Goal: Task Accomplishment & Management: Use online tool/utility

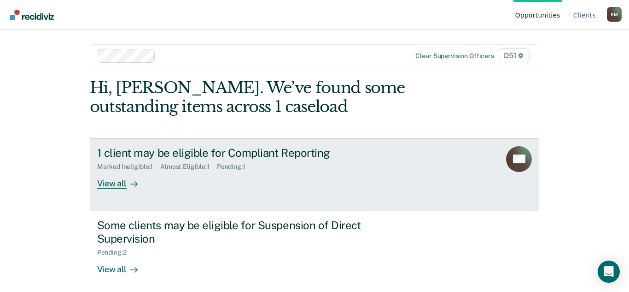
click at [116, 184] on div "View all" at bounding box center [123, 180] width 52 height 18
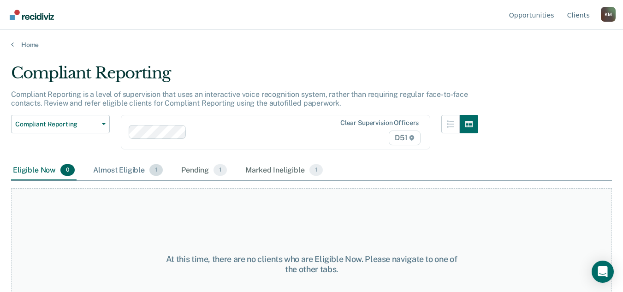
click at [137, 171] on div "Almost Eligible 1" at bounding box center [127, 170] width 73 height 20
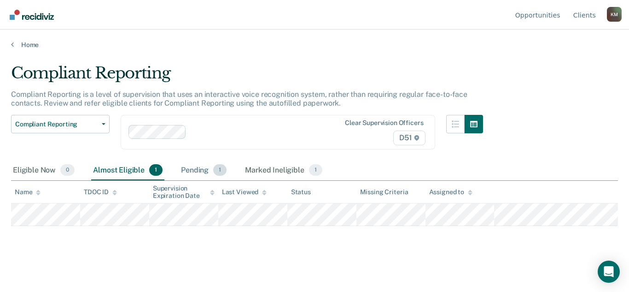
click at [211, 168] on div "Pending 1" at bounding box center [203, 170] width 49 height 20
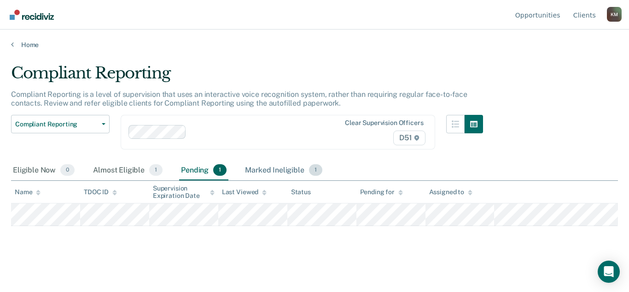
click at [288, 171] on div "Marked Ineligible 1" at bounding box center [283, 170] width 81 height 20
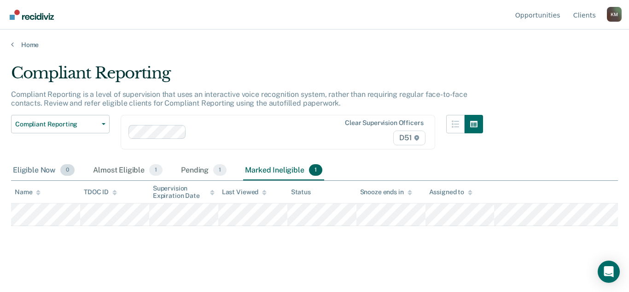
click at [48, 173] on div "Eligible Now 0" at bounding box center [43, 170] width 65 height 20
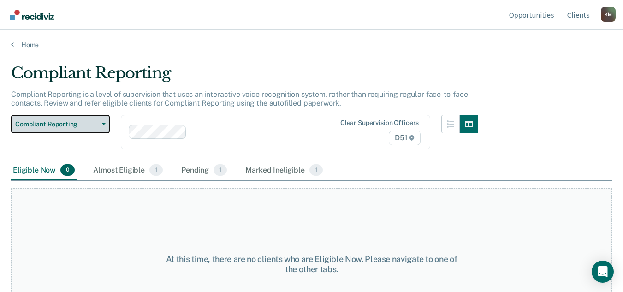
click at [97, 116] on button "Compliant Reporting" at bounding box center [60, 124] width 99 height 18
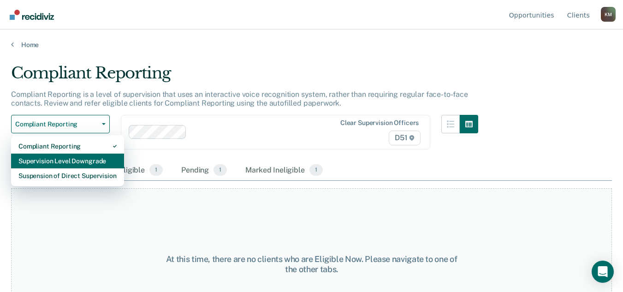
click at [91, 163] on div "Supervision Level Downgrade" at bounding box center [67, 160] width 98 height 15
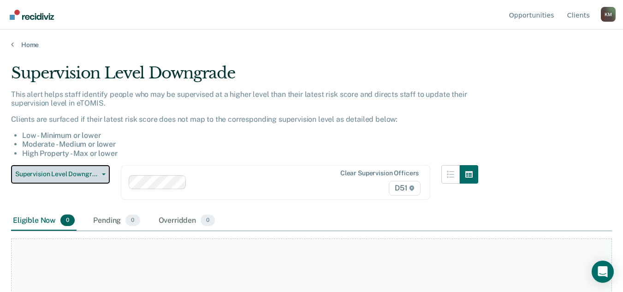
click at [99, 173] on span "button" at bounding box center [101, 174] width 7 height 2
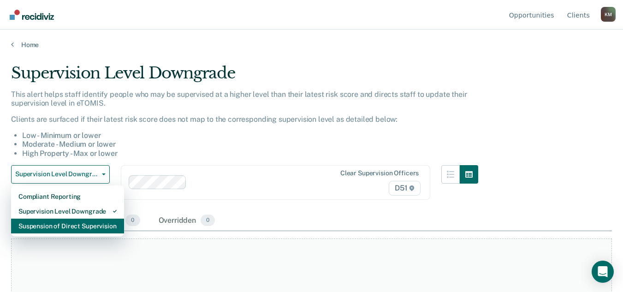
click at [91, 229] on div "Suspension of Direct Supervision" at bounding box center [67, 225] width 98 height 15
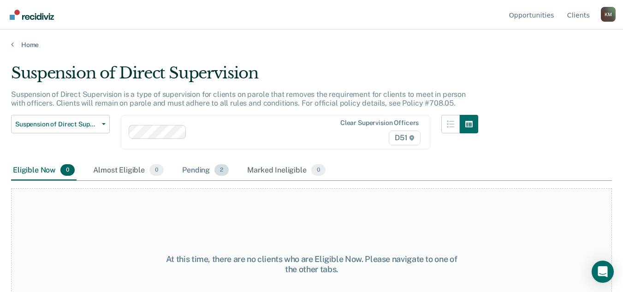
click at [201, 167] on div "Pending 2" at bounding box center [205, 170] width 50 height 20
